Goal: Task Accomplishment & Management: Manage account settings

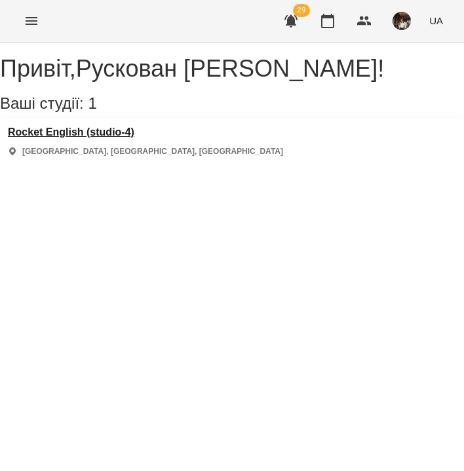
click at [119, 138] on h3 "Rocket English (studio-4)" at bounding box center [145, 133] width 275 height 12
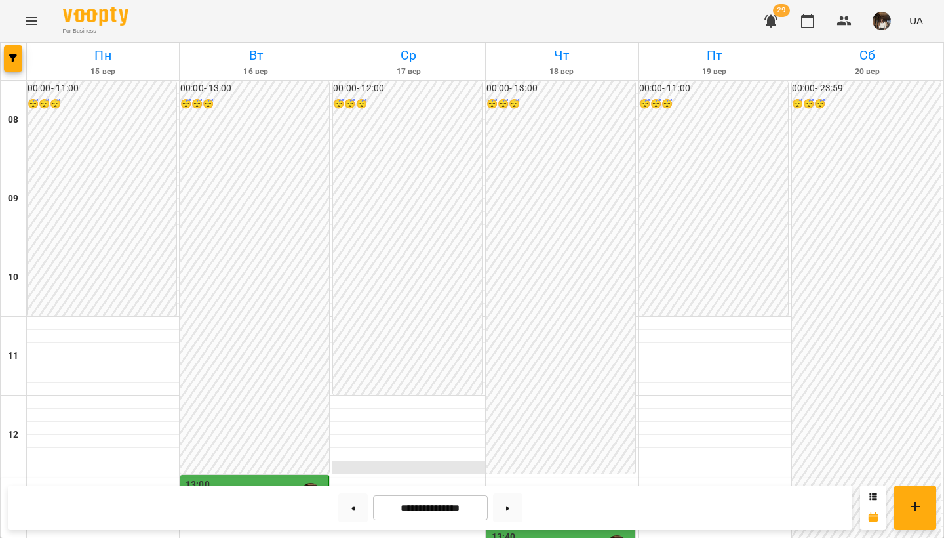
scroll to position [314, 0]
click at [519, 488] on div "13:40" at bounding box center [562, 545] width 140 height 30
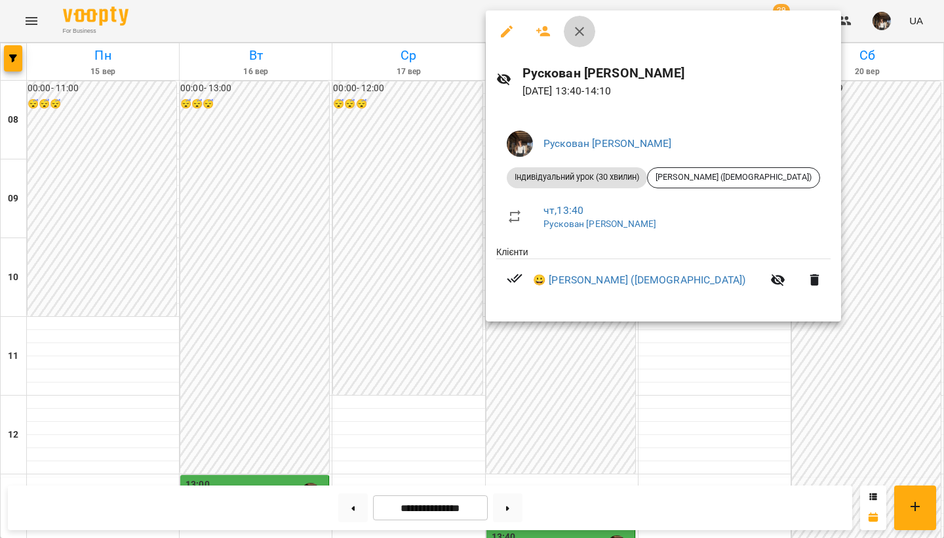
click at [574, 33] on icon "button" at bounding box center [580, 32] width 16 height 16
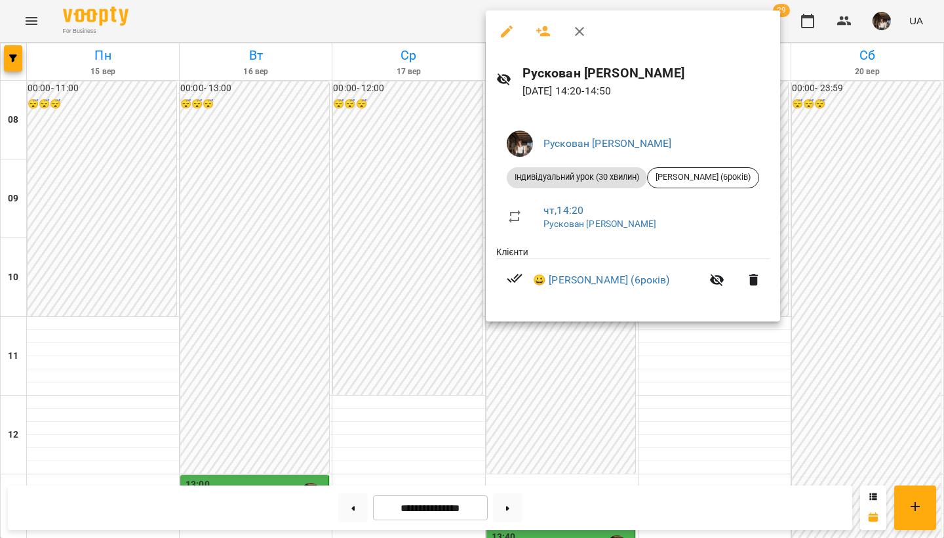
click at [581, 39] on button "button" at bounding box center [579, 31] width 31 height 31
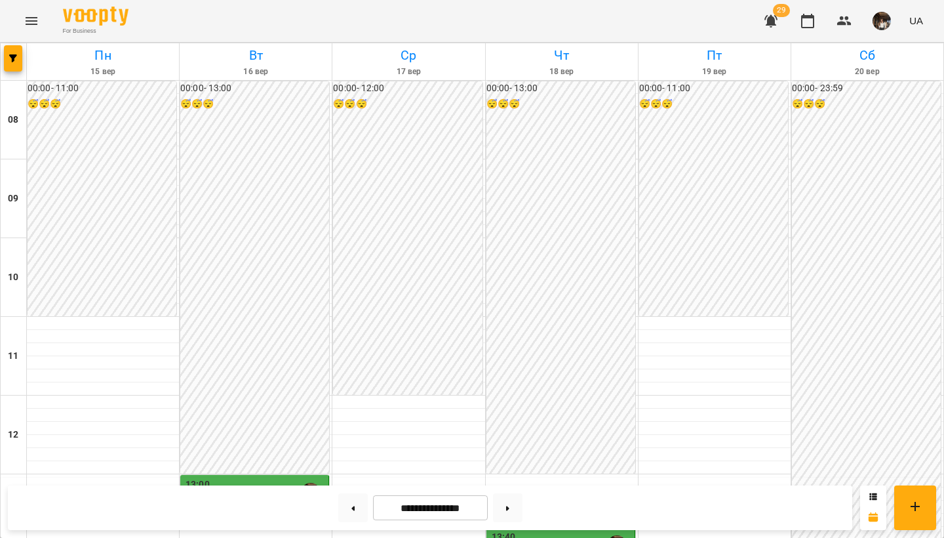
scroll to position [452, 0]
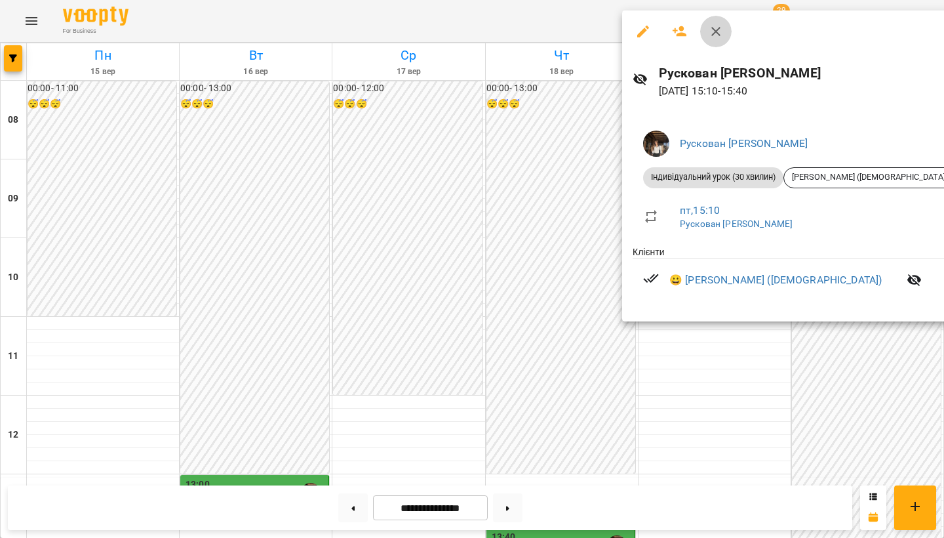
click at [718, 27] on icon "button" at bounding box center [716, 32] width 16 height 16
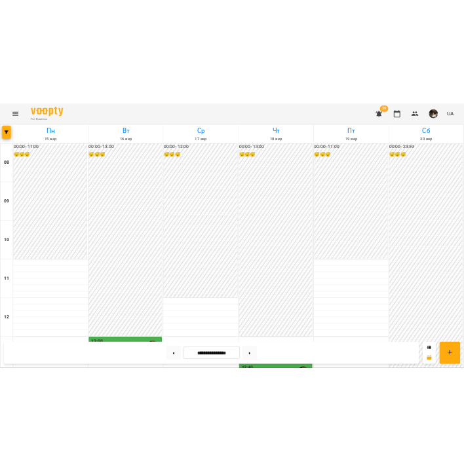
scroll to position [337, 0]
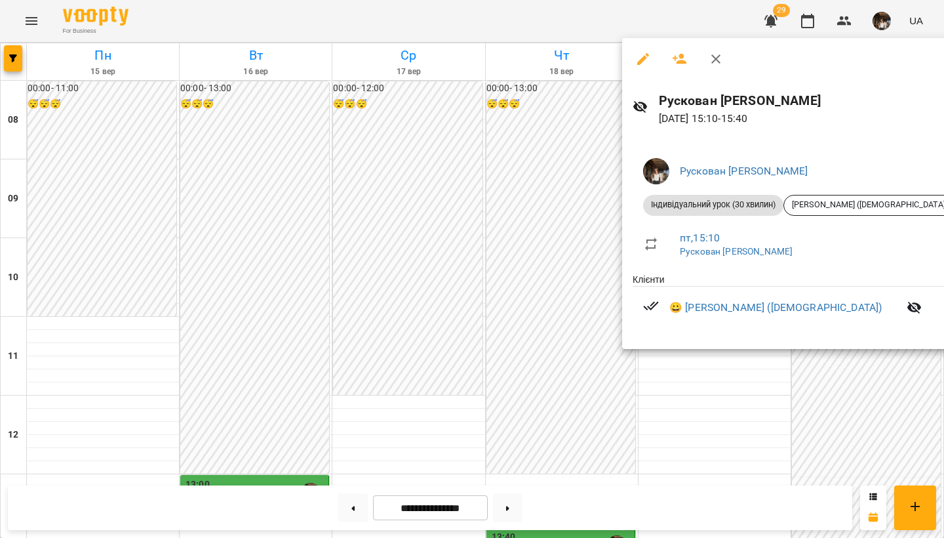
click at [718, 58] on icon "button" at bounding box center [716, 59] width 16 height 16
